Goal: Use online tool/utility

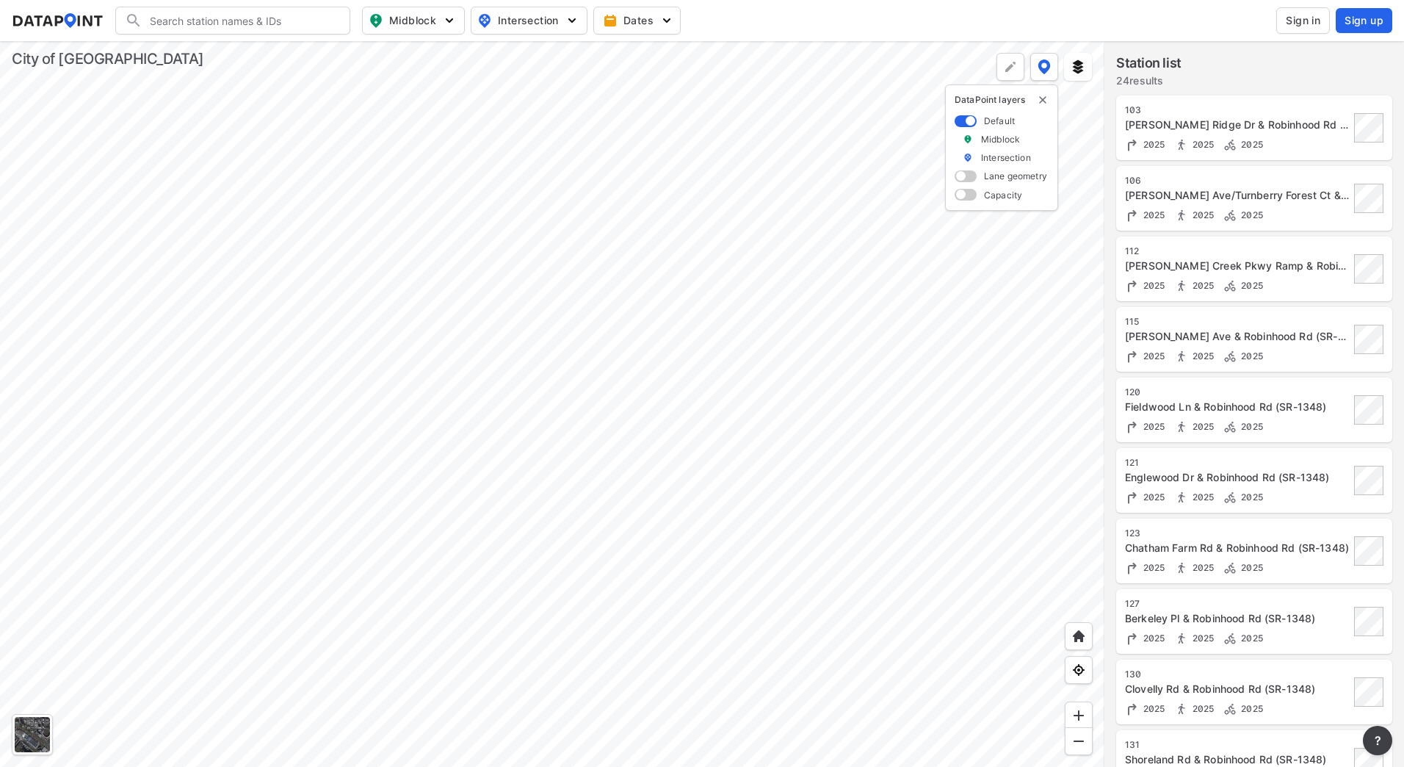
click at [222, 452] on div at bounding box center [552, 404] width 1105 height 726
click at [328, 189] on div at bounding box center [552, 404] width 1105 height 726
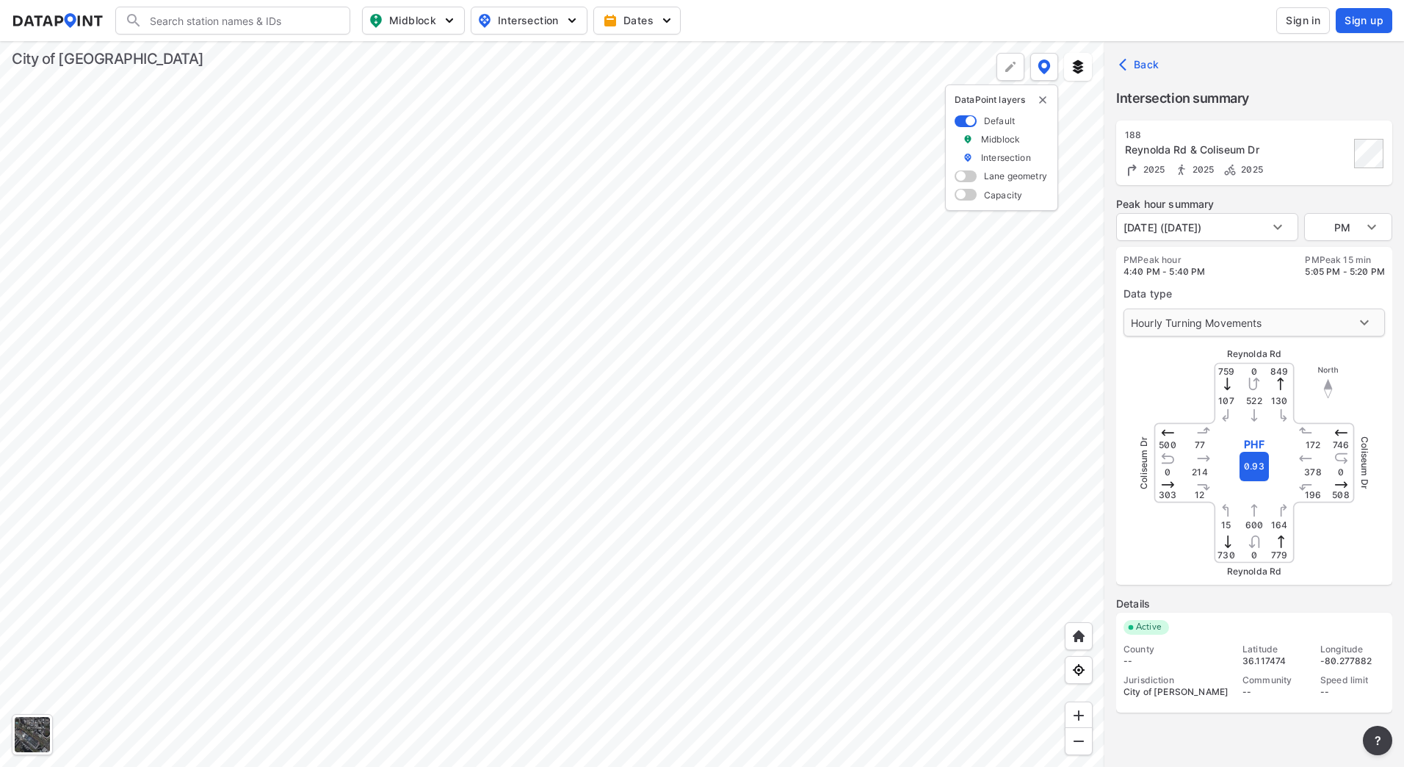
click at [1173, 322] on body "Search Please enter a search term. Midblock Intersection Dates Sign in Sign up …" at bounding box center [702, 383] width 1404 height 767
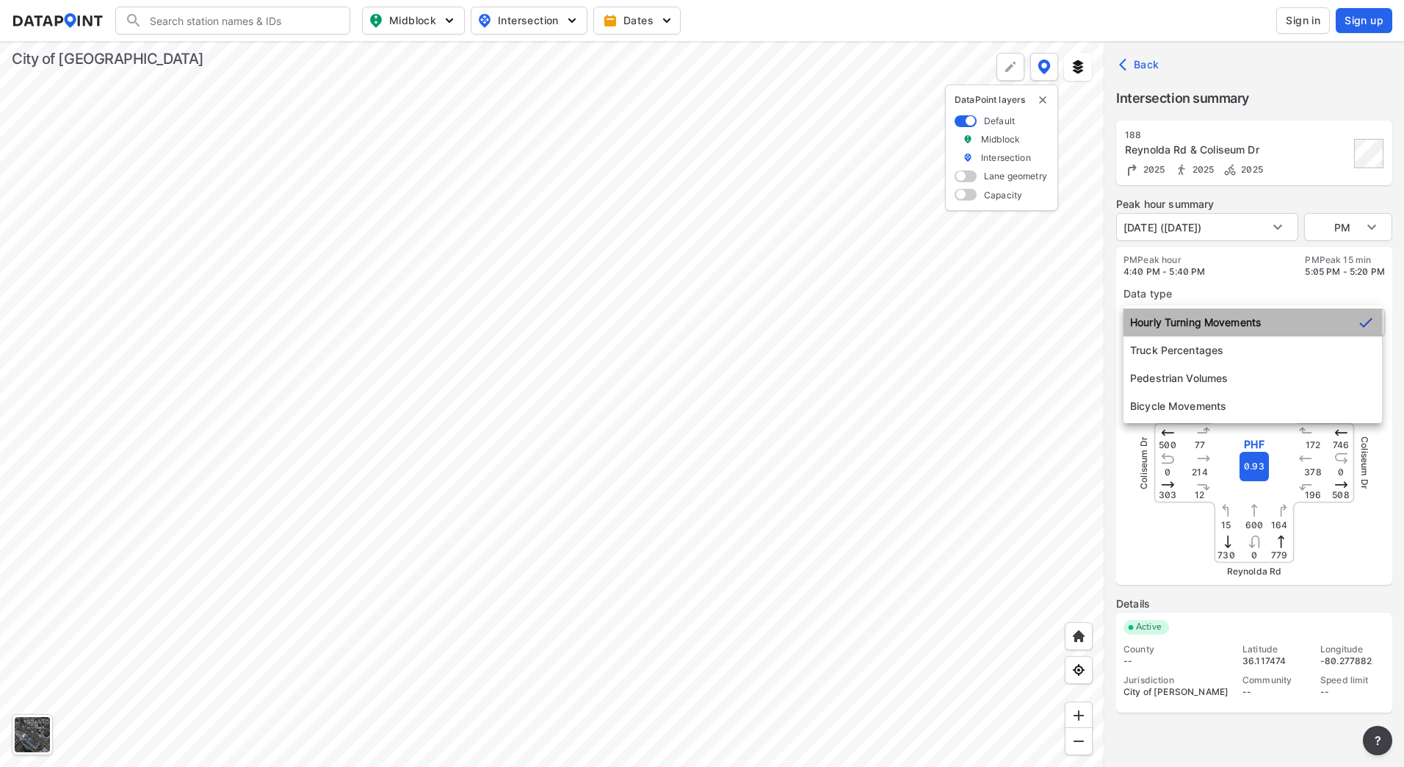
click at [1173, 322] on li "Hourly Turning Movements" at bounding box center [1253, 323] width 259 height 28
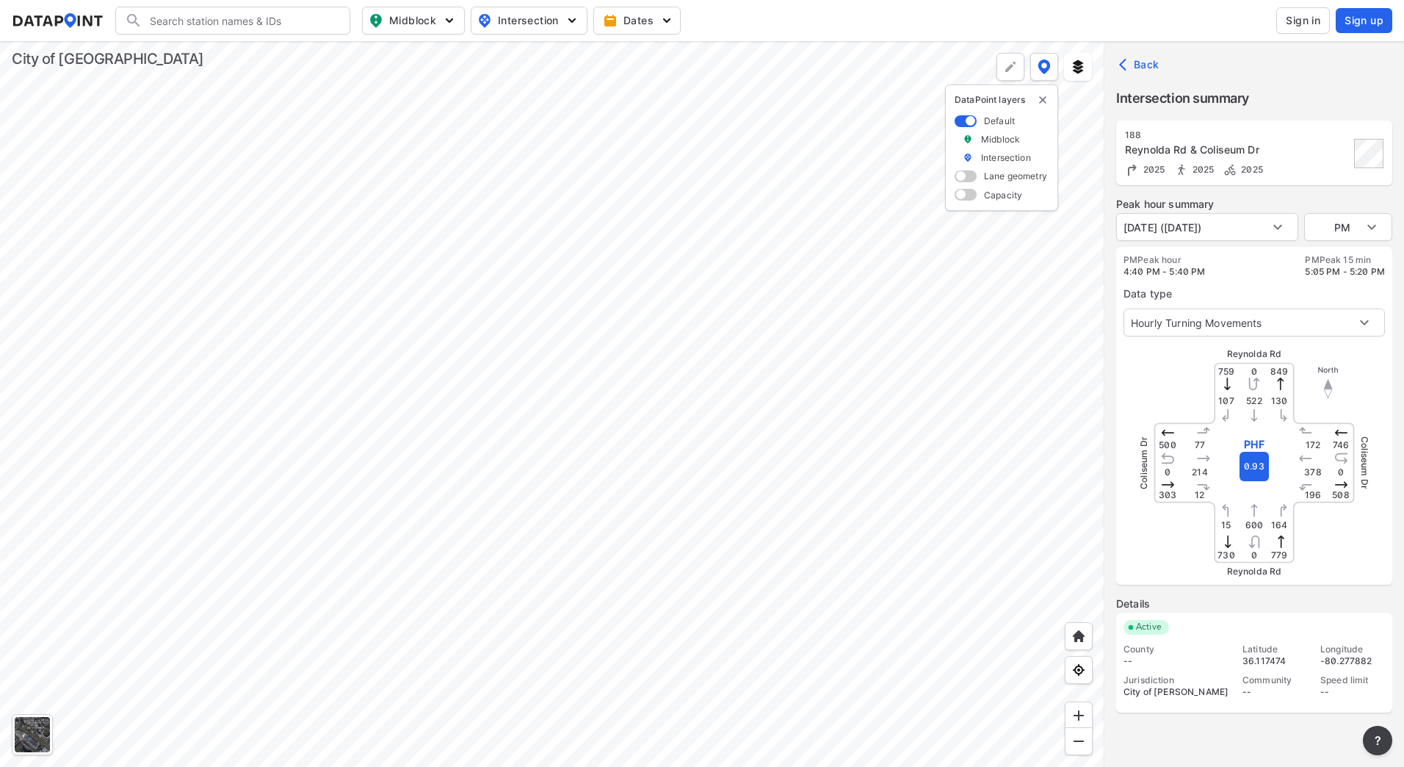
click at [1277, 62] on div "Back" at bounding box center [1255, 64] width 300 height 47
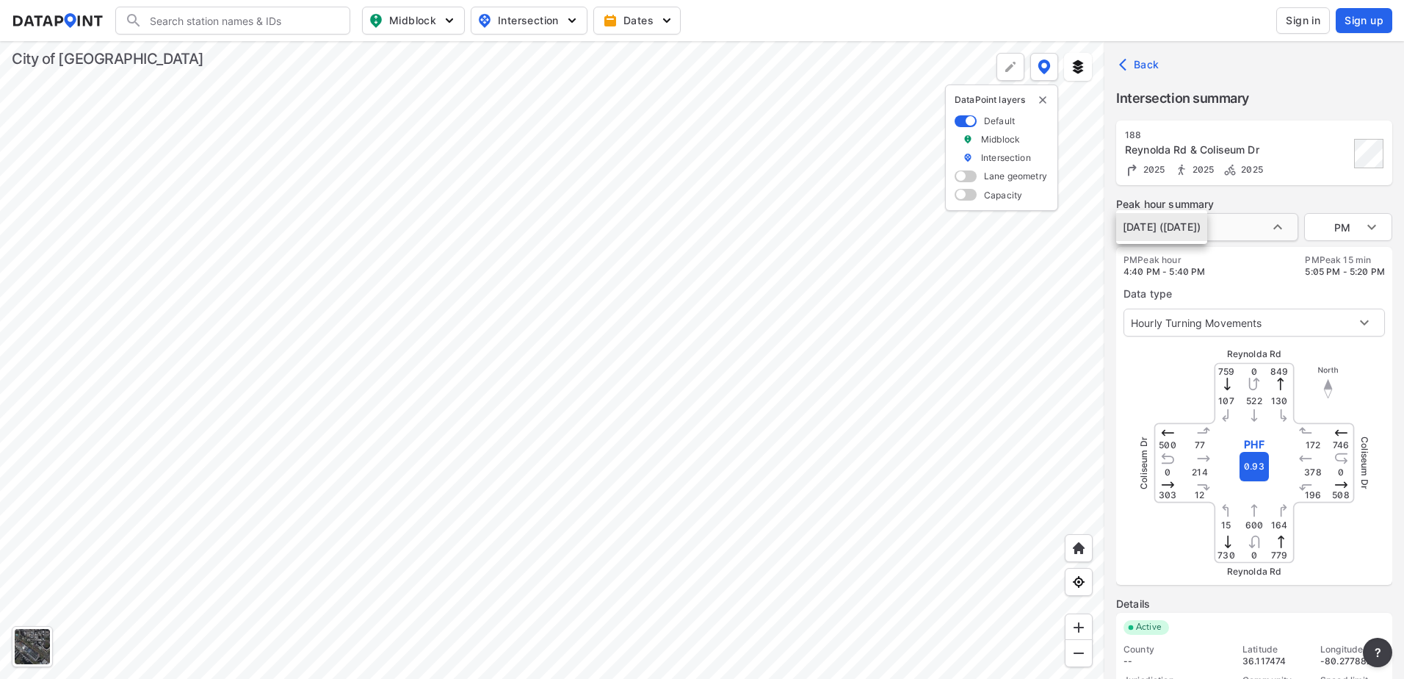
click at [1258, 222] on body "Search Please enter a search term. Midblock Intersection Dates Sign in Sign up …" at bounding box center [702, 339] width 1404 height 679
click at [1258, 222] on div at bounding box center [702, 339] width 1404 height 679
click at [1341, 237] on body "Search Please enter a search term. Midblock Intersection Dates Sign in Sign up …" at bounding box center [702, 339] width 1404 height 679
click at [1335, 170] on li "AM" at bounding box center [1349, 171] width 88 height 28
click at [1000, 342] on div at bounding box center [552, 360] width 1105 height 638
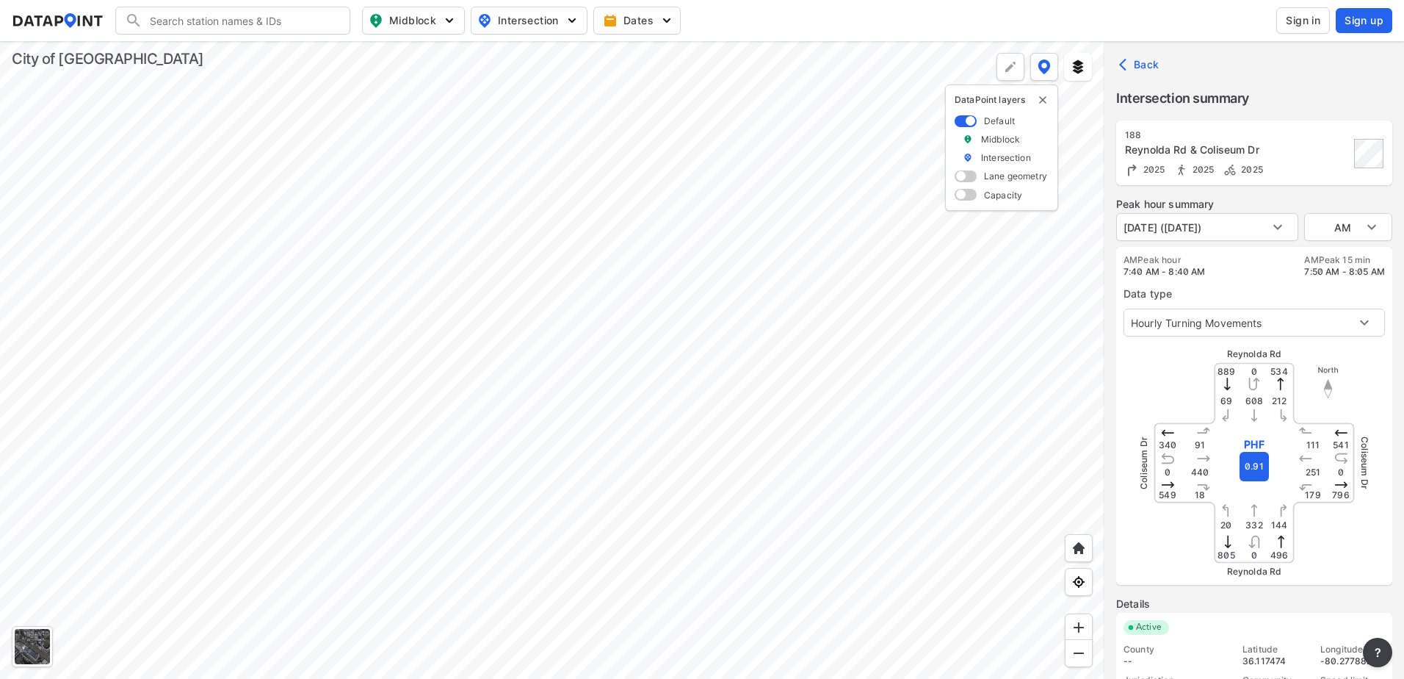
scroll to position [40, 0]
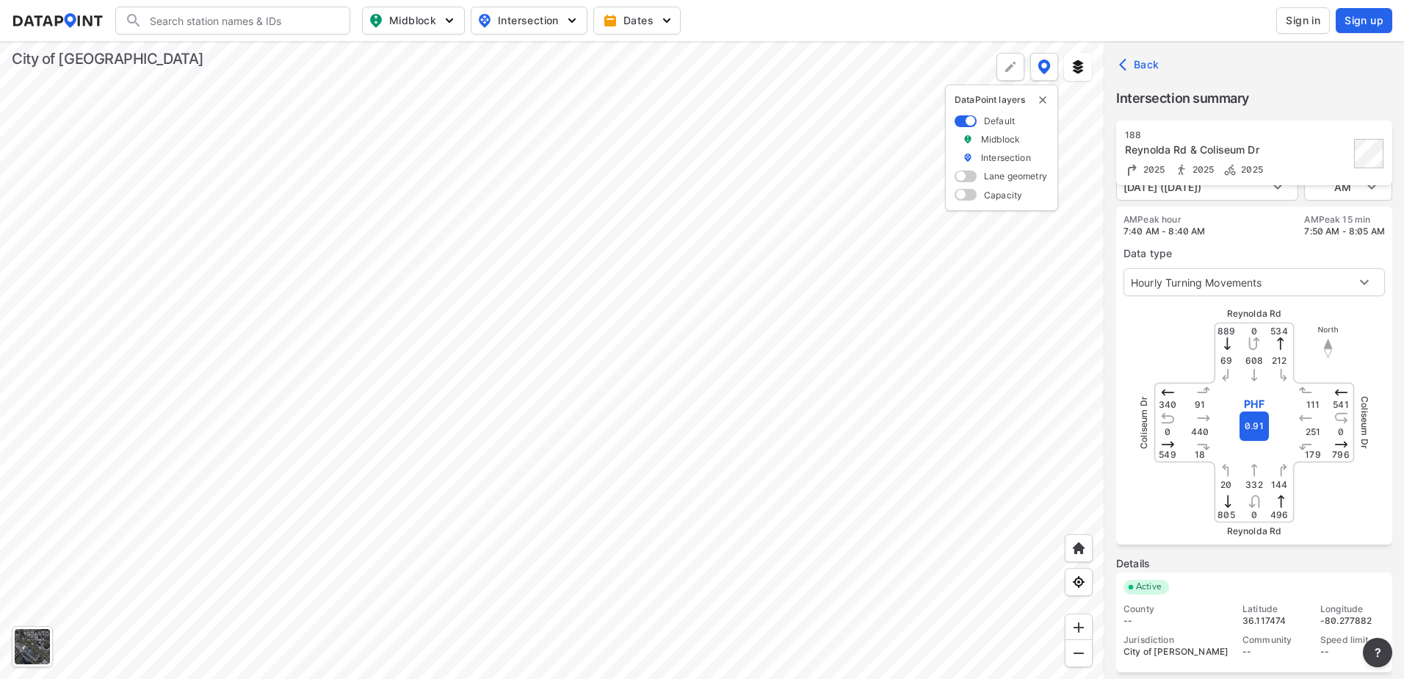
type input "PM"
click at [1105, 602] on div at bounding box center [552, 360] width 1105 height 638
click at [363, 271] on div at bounding box center [552, 360] width 1105 height 638
click at [974, 176] on span at bounding box center [966, 176] width 22 height 12
click at [964, 178] on input "checkbox" at bounding box center [960, 178] width 10 height 0
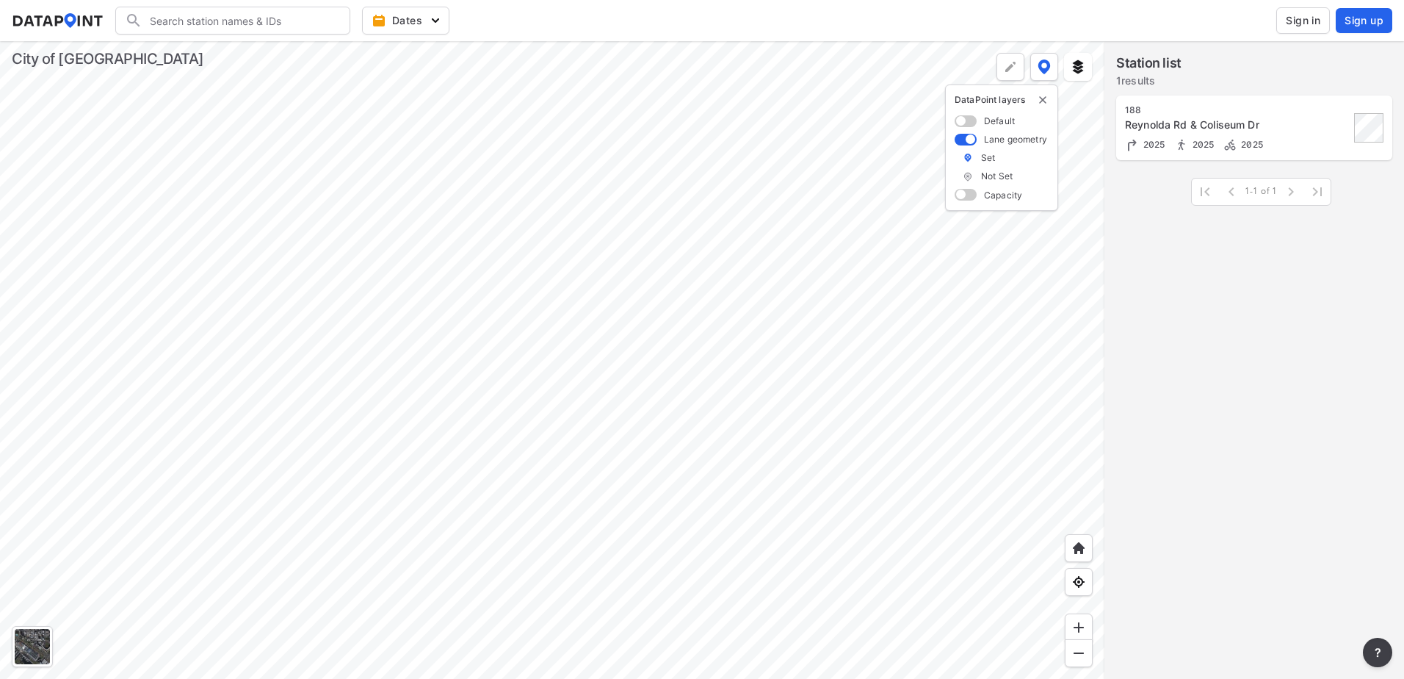
click at [970, 139] on span at bounding box center [966, 140] width 22 height 12
click at [964, 140] on input "checkbox" at bounding box center [960, 140] width 10 height 0
click at [971, 193] on span at bounding box center [966, 195] width 22 height 12
click at [964, 196] on input "checkbox" at bounding box center [960, 196] width 10 height 0
click at [966, 158] on span at bounding box center [966, 158] width 22 height 12
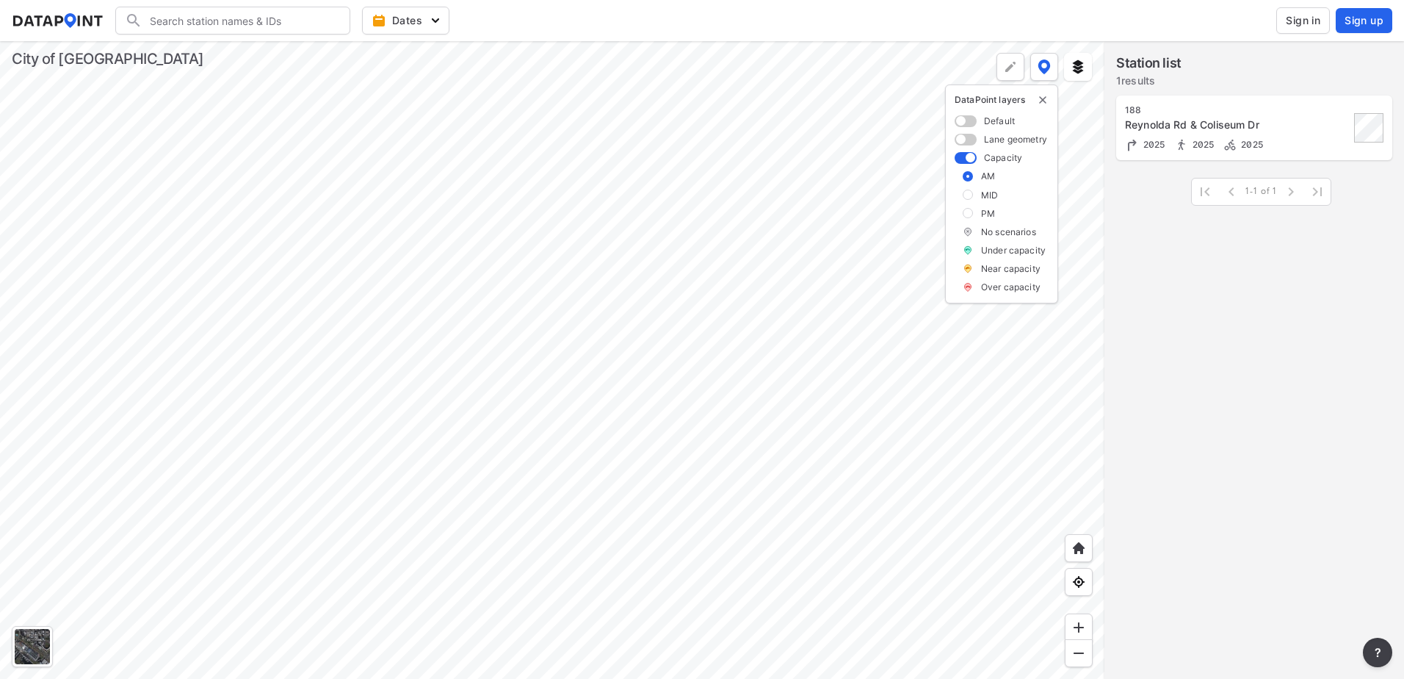
click at [964, 159] on input "checkbox" at bounding box center [960, 159] width 10 height 0
click at [372, 272] on div at bounding box center [552, 360] width 1105 height 638
